Goal: Check status: Check status

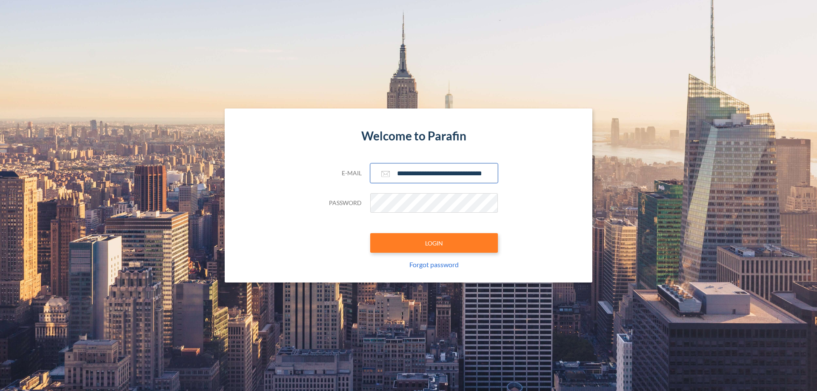
type input "**********"
click at [434, 243] on button "LOGIN" at bounding box center [434, 243] width 128 height 20
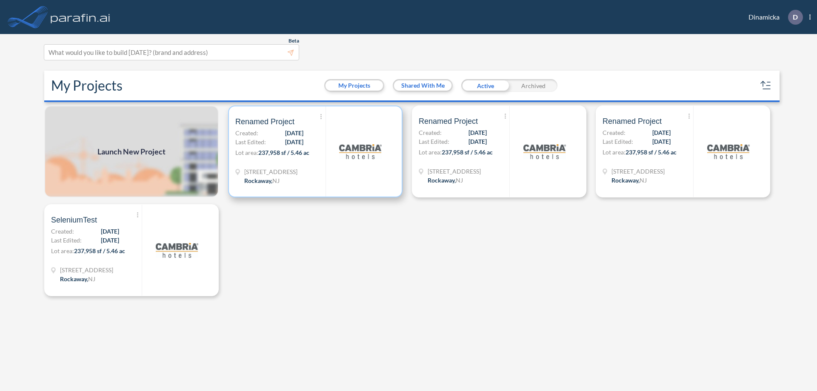
scroll to position [2, 0]
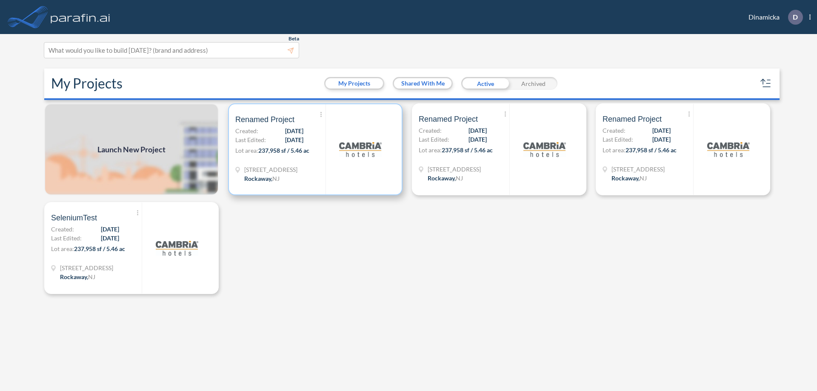
click at [315, 149] on p "Lot area: 237,958 sf / 5.46 ac" at bounding box center [280, 152] width 90 height 12
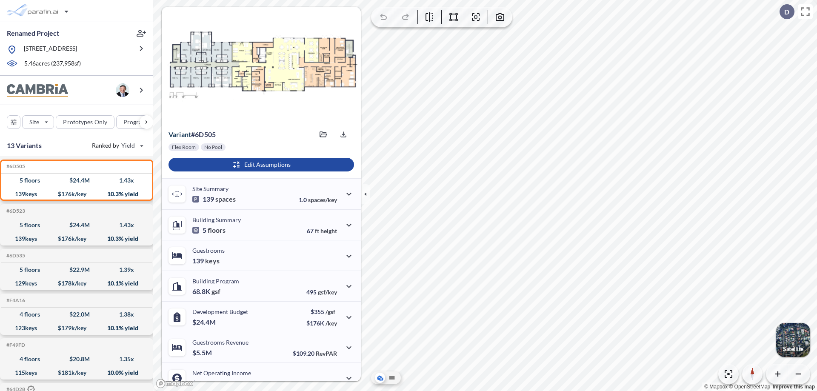
scroll to position [43, 0]
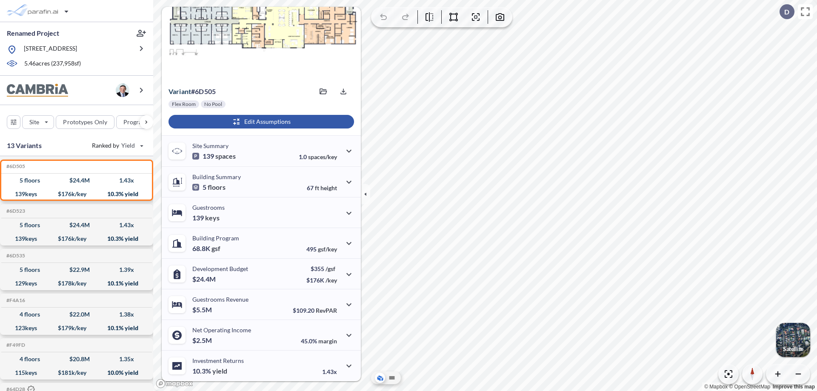
click at [260, 122] on div "button" at bounding box center [260, 122] width 185 height 14
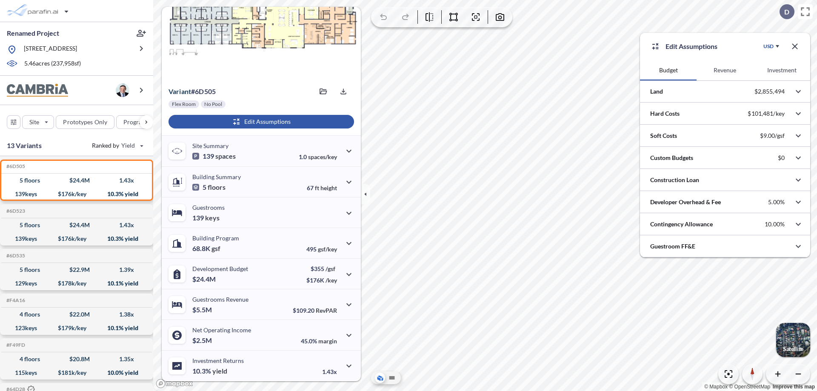
click at [724, 70] on button "Revenue" at bounding box center [724, 70] width 57 height 20
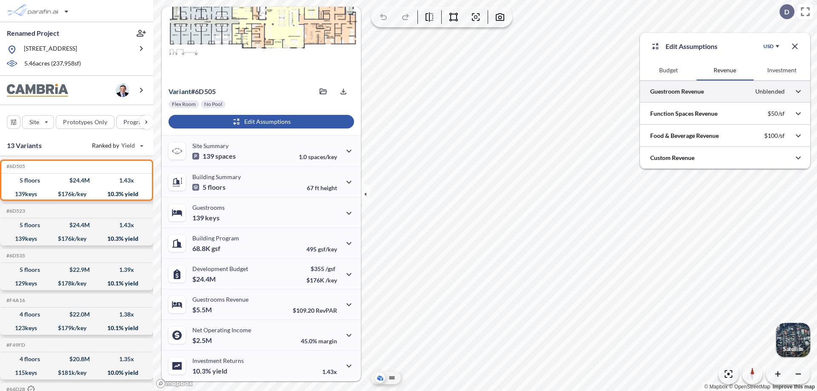
click at [725, 91] on div at bounding box center [725, 91] width 170 height 22
